Goal: Information Seeking & Learning: Learn about a topic

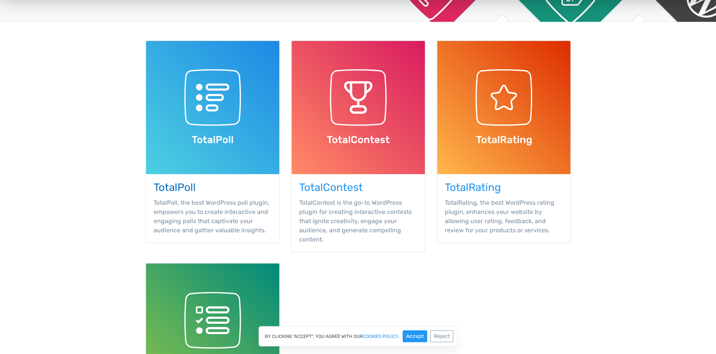
scroll to position [78, 0]
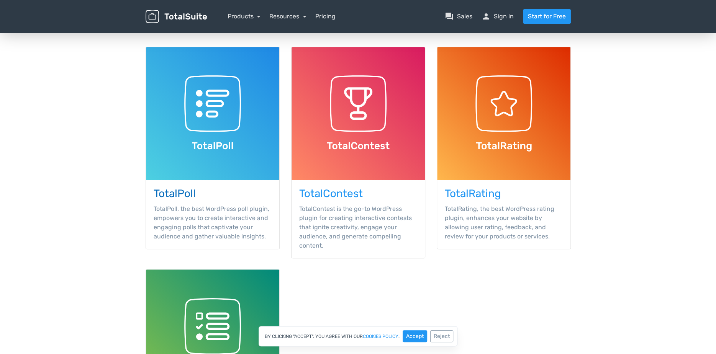
click at [163, 199] on h3 "TotalPoll" at bounding box center [213, 194] width 118 height 12
